Goal: Task Accomplishment & Management: Manage account settings

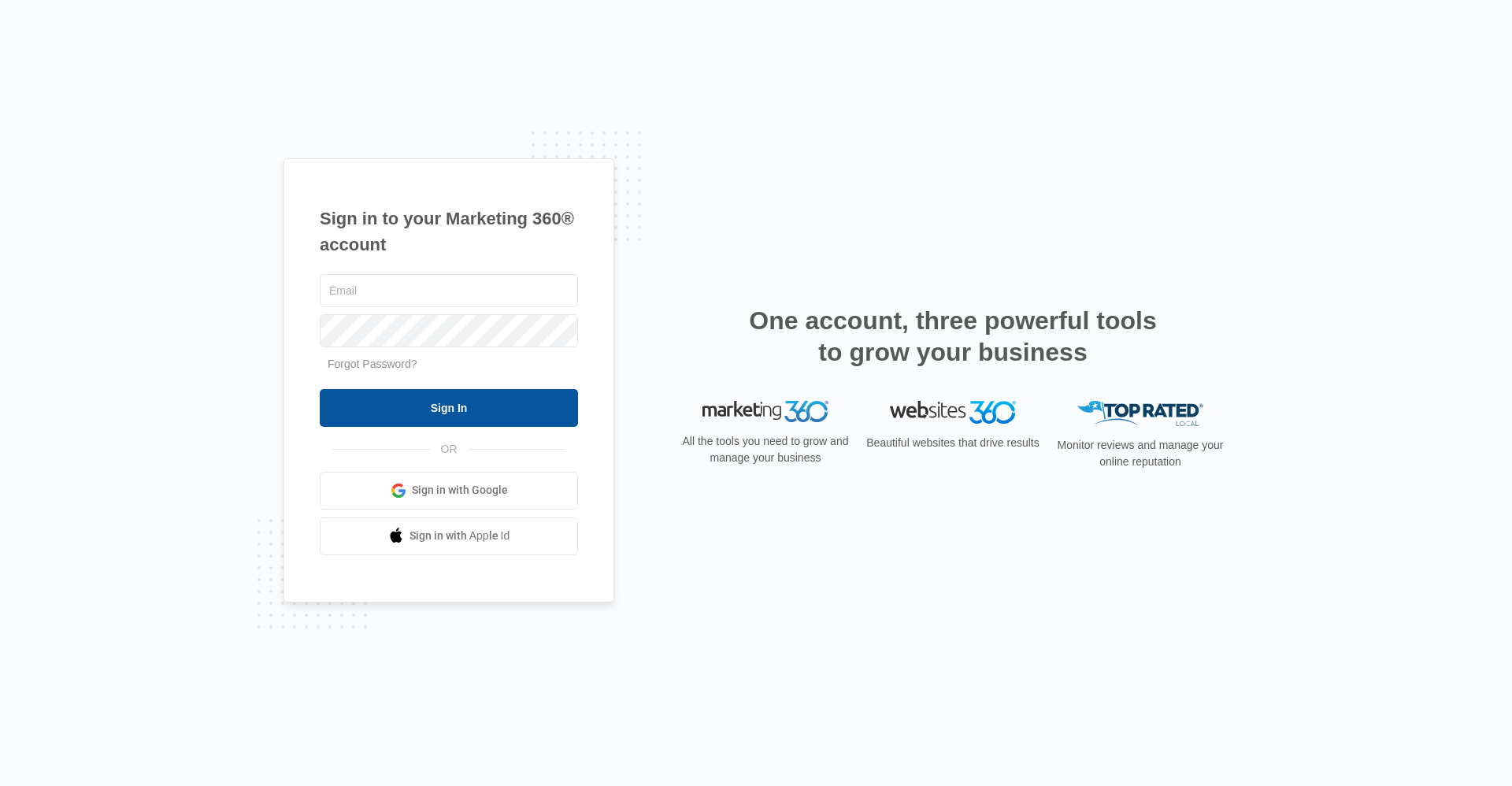
type input "[EMAIL_ADDRESS][DOMAIN_NAME]"
click at [536, 405] on input "Sign In" at bounding box center [448, 407] width 258 height 38
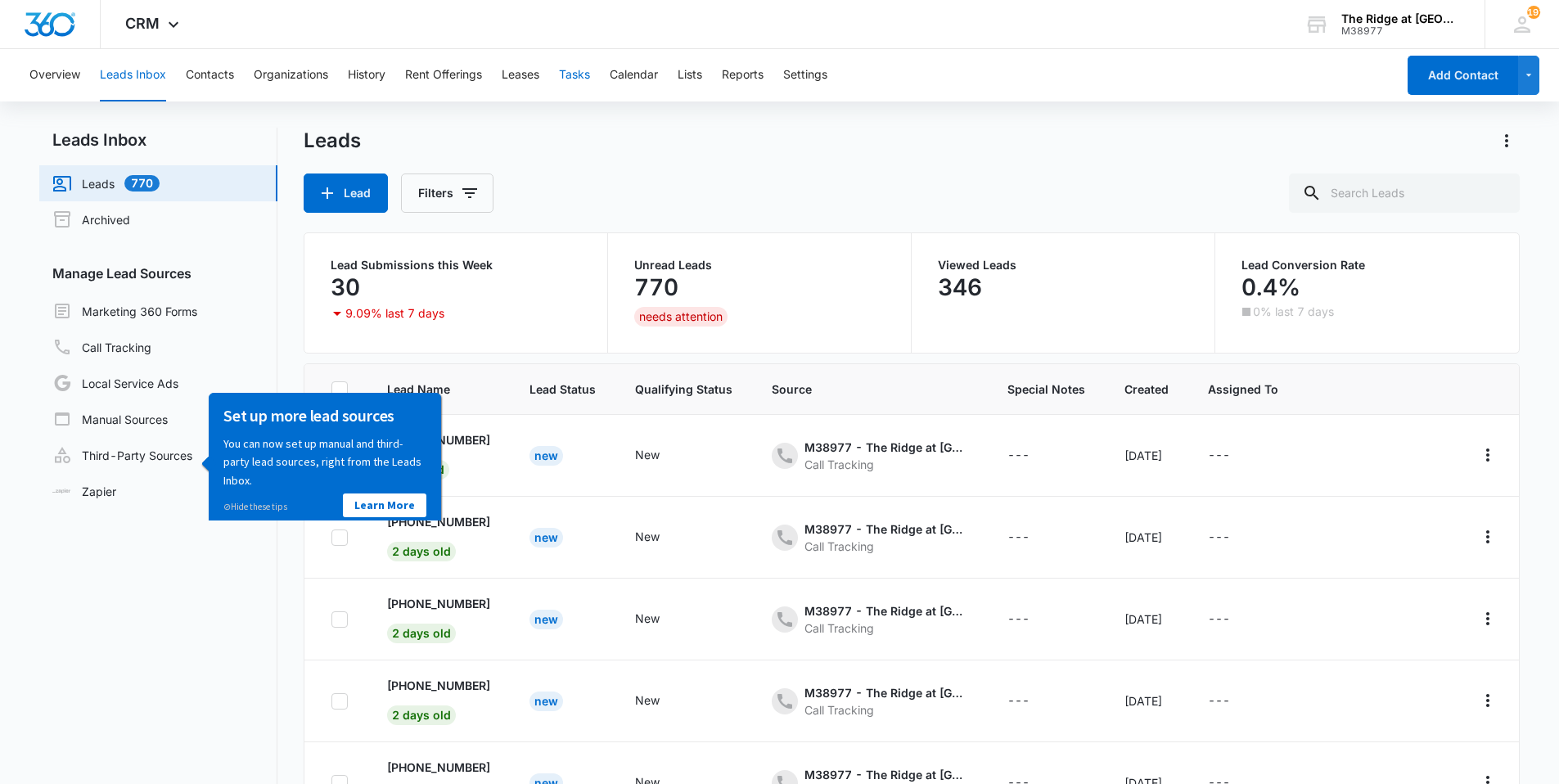
click at [577, 72] on button "Tasks" at bounding box center [574, 75] width 31 height 52
